Goal: Transaction & Acquisition: Download file/media

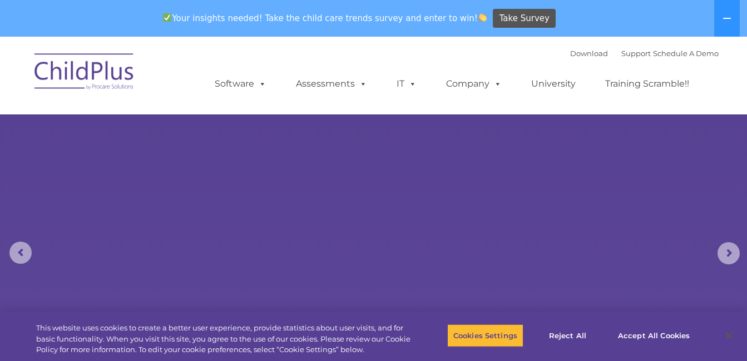
select select "MEDIUM"
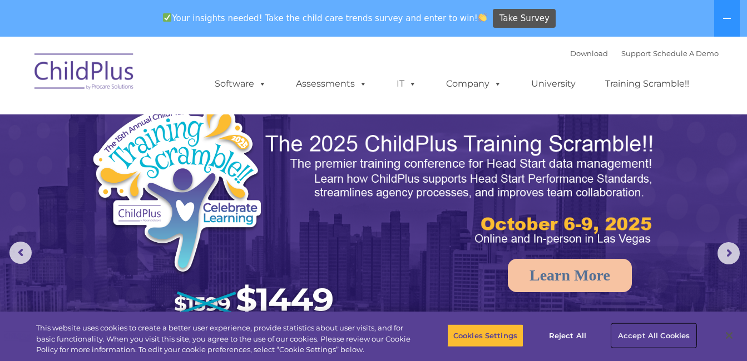
click at [629, 331] on button "Accept All Cookies" at bounding box center [654, 335] width 84 height 23
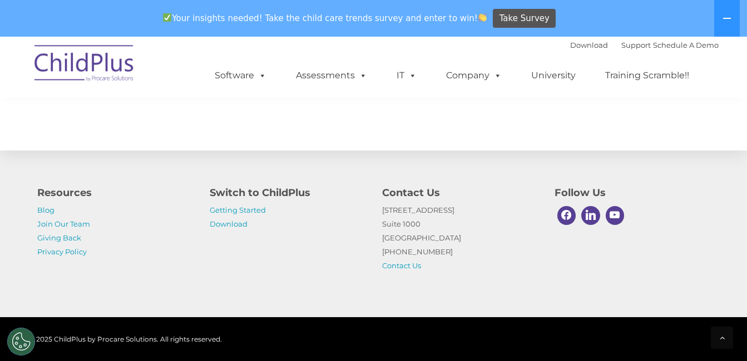
scroll to position [1287, 0]
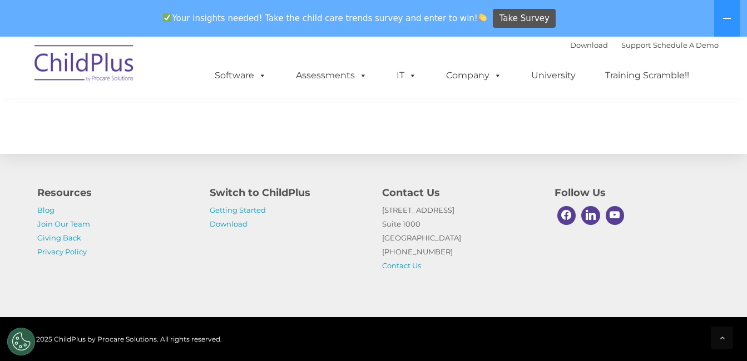
click at [113, 65] on img at bounding box center [84, 65] width 111 height 56
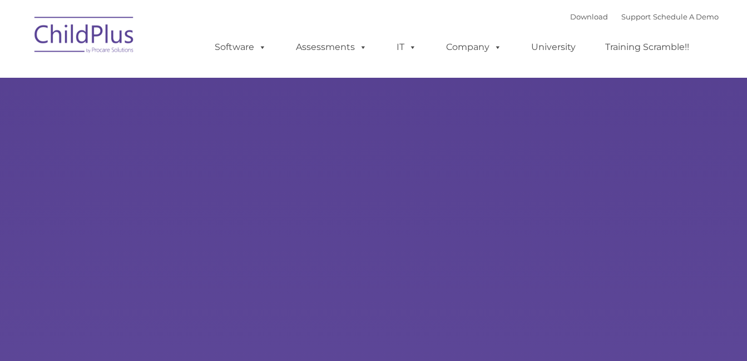
type input ""
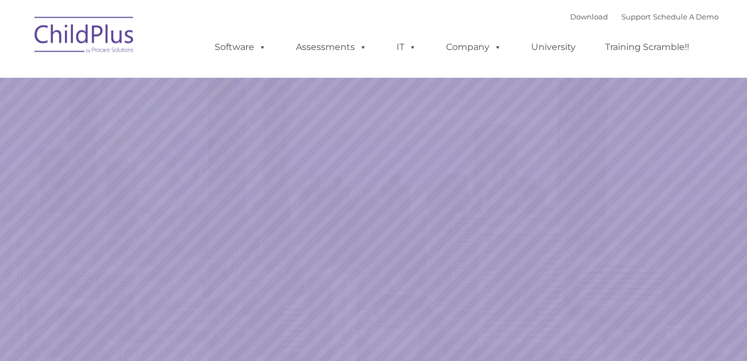
select select "MEDIUM"
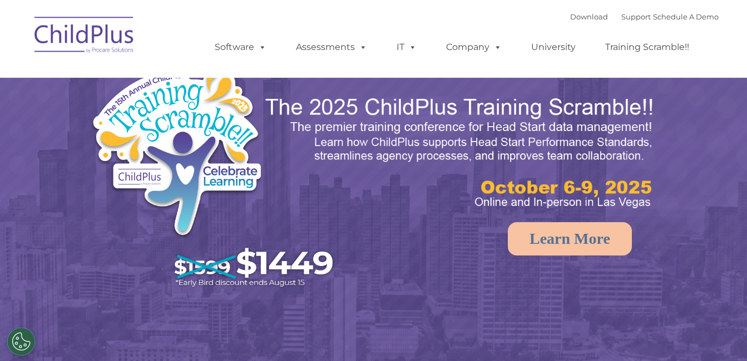
select select "MEDIUM"
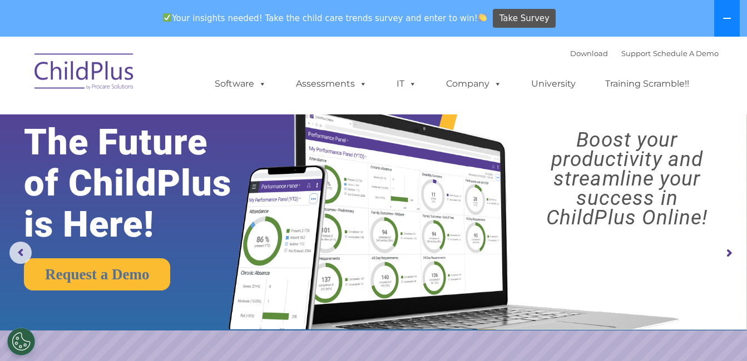
click at [721, 4] on button at bounding box center [727, 18] width 26 height 37
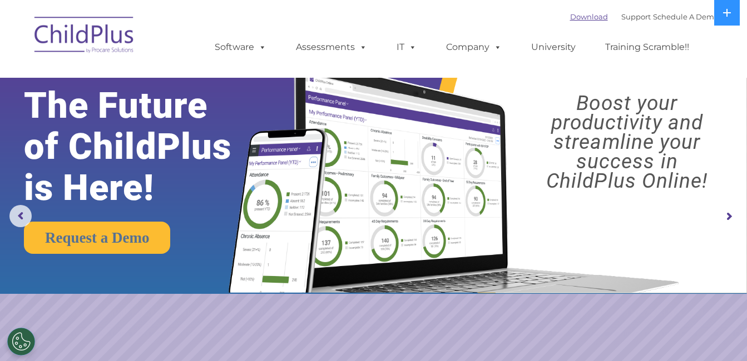
click at [574, 18] on link "Download" at bounding box center [589, 16] width 38 height 9
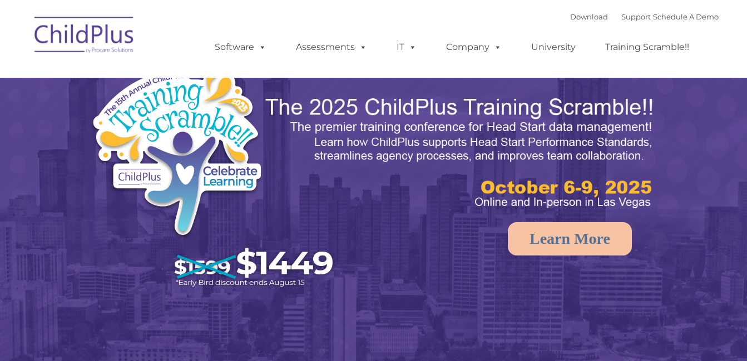
select select "MEDIUM"
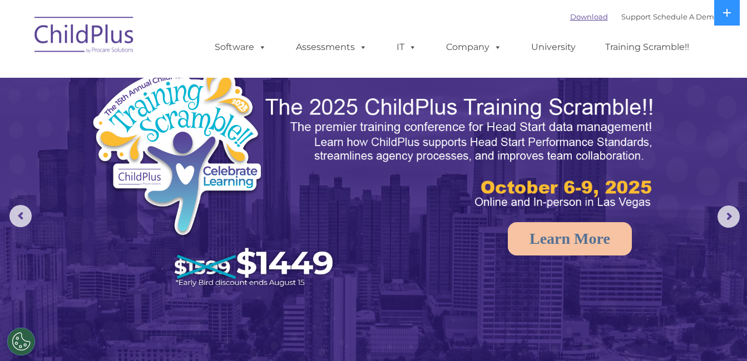
click at [570, 16] on link "Download" at bounding box center [589, 16] width 38 height 9
